Goal: Navigation & Orientation: Locate item on page

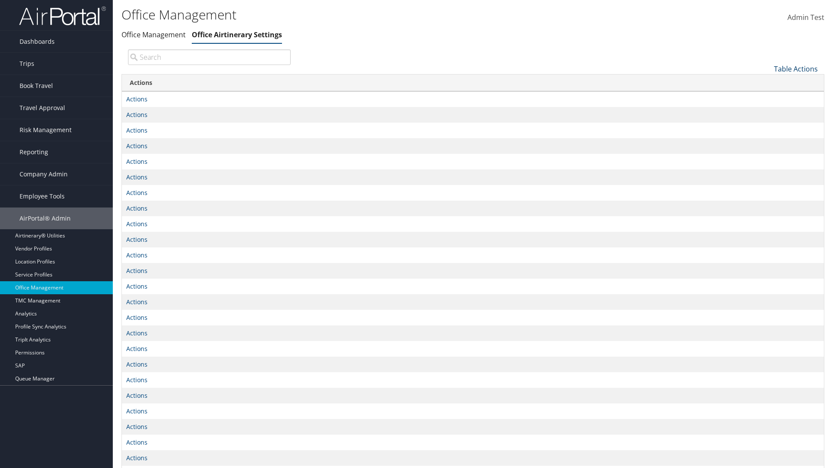
click at [795, 69] on link "Table Actions" at bounding box center [796, 69] width 44 height 10
click at [766, 97] on link "Page Length" at bounding box center [767, 97] width 114 height 15
click at [766, 98] on link "25" at bounding box center [767, 98] width 114 height 15
click at [795, 69] on link "Table Actions" at bounding box center [796, 69] width 44 height 10
click at [766, 112] on link "50" at bounding box center [767, 112] width 114 height 15
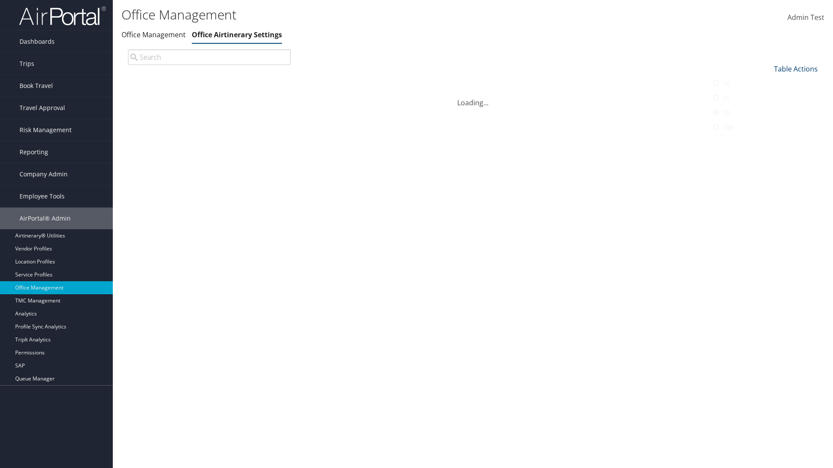
click at [795, 69] on link "Table Actions" at bounding box center [796, 69] width 44 height 10
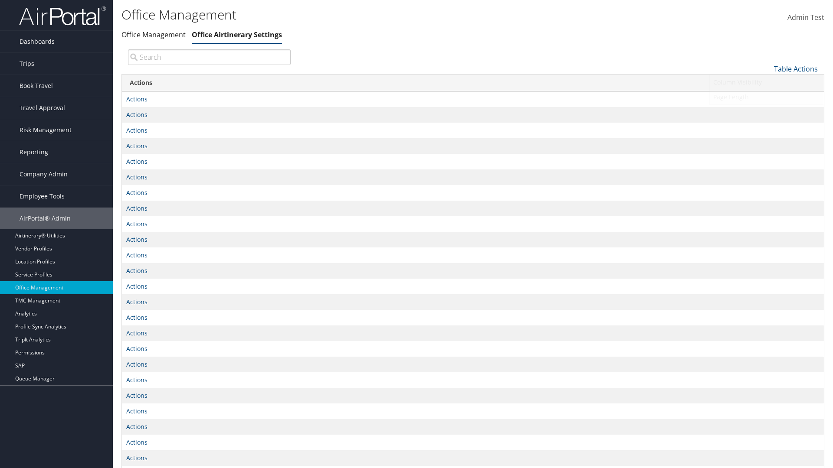
click at [766, 97] on link "Page Length" at bounding box center [767, 97] width 114 height 15
click at [766, 127] on link "100" at bounding box center [767, 127] width 114 height 15
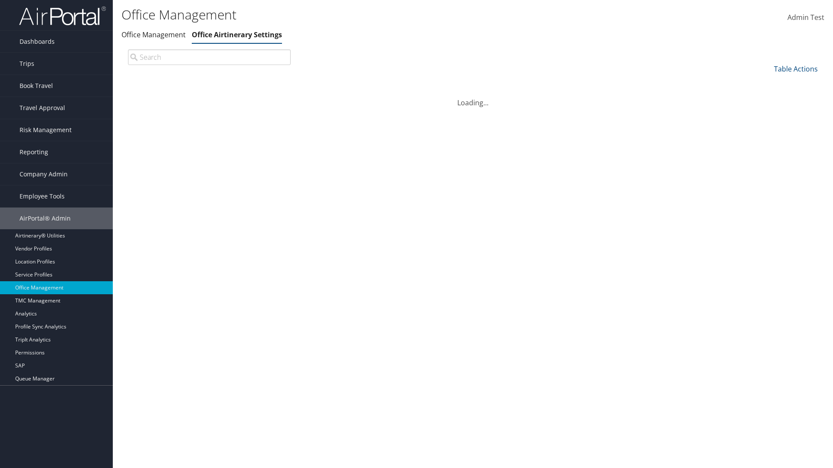
scroll to position [64, 0]
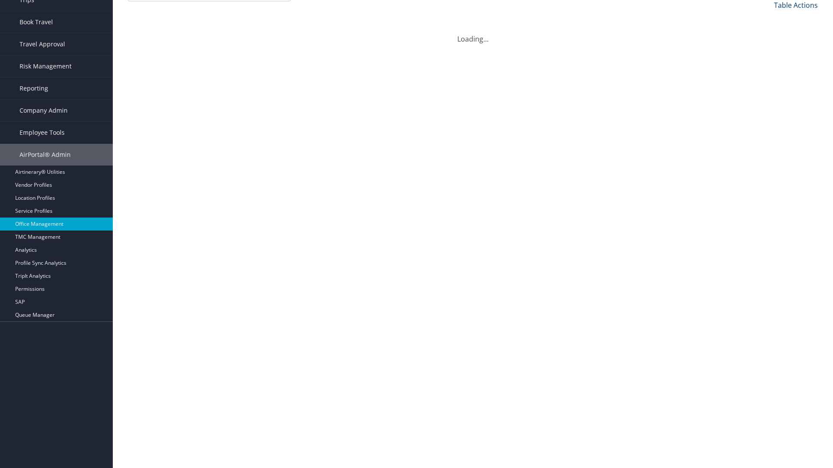
click at [795, 5] on link "Table Actions" at bounding box center [796, 5] width 44 height 10
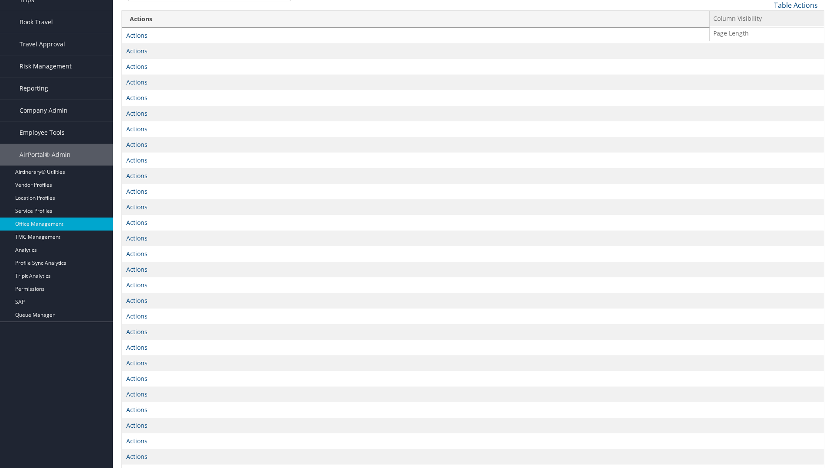
click at [766, 18] on link "Column Visibility" at bounding box center [767, 18] width 114 height 15
